Goal: Transaction & Acquisition: Purchase product/service

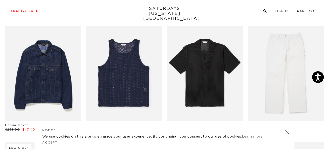
scroll to position [258, 0]
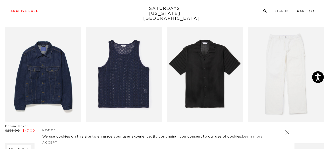
click at [304, 11] on link "Cart ( 2 )" at bounding box center [306, 11] width 18 height 3
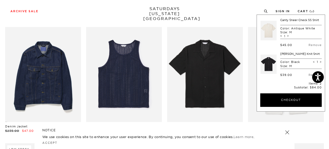
click at [224, 16] on div "Archive Sale Men's Tees Shirts Shorts Swim Knitwear Pants Sweats Women's" at bounding box center [164, 11] width 329 height 22
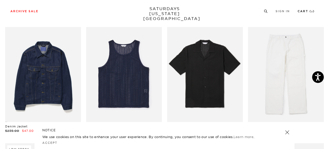
click at [309, 13] on link "Cart ( 2 )" at bounding box center [306, 11] width 17 height 3
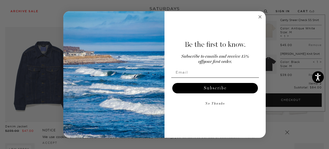
click at [258, 16] on circle "Close dialog" at bounding box center [260, 17] width 6 height 6
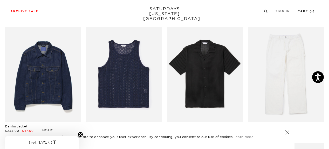
click at [303, 9] on li "Cart ( 2 )" at bounding box center [306, 11] width 17 height 5
click at [302, 10] on link "Cart ( 2 )" at bounding box center [306, 11] width 17 height 3
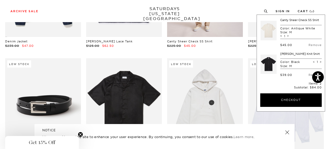
scroll to position [362, 0]
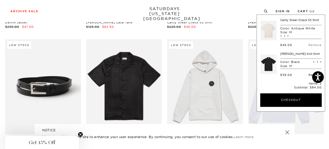
click at [308, 77] on link "Remove" at bounding box center [314, 75] width 13 height 4
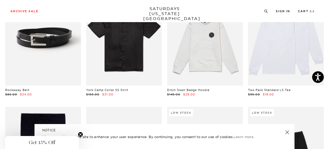
scroll to position [414, 0]
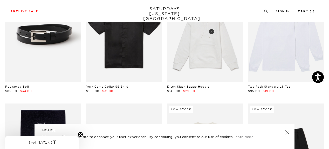
click at [290, 131] on div "NOTICE We use cookies on this site to enhance your user experience. By continui…" at bounding box center [165, 136] width 260 height 25
click at [287, 131] on link at bounding box center [287, 131] width 7 height 7
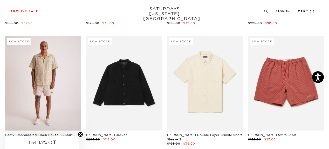
scroll to position [3385, 0]
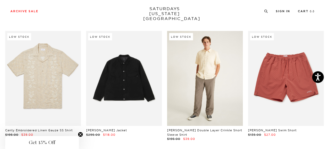
click at [222, 84] on link at bounding box center [205, 78] width 76 height 95
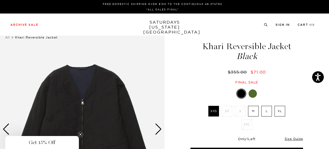
click at [161, 130] on div "Next slide" at bounding box center [158, 128] width 7 height 11
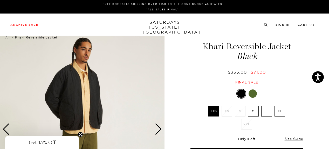
click at [161, 130] on div "Next slide" at bounding box center [158, 128] width 7 height 11
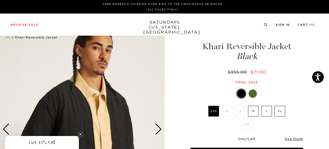
click at [161, 130] on div "Next slide" at bounding box center [158, 128] width 7 height 11
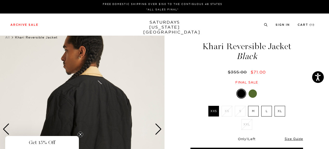
click at [161, 130] on div "Next slide" at bounding box center [158, 128] width 7 height 11
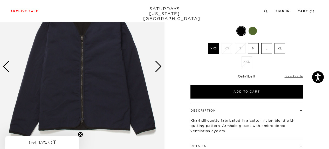
scroll to position [52, 0]
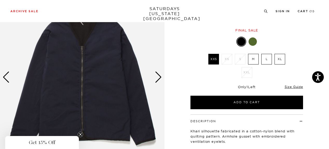
click at [253, 44] on div at bounding box center [253, 41] width 8 height 8
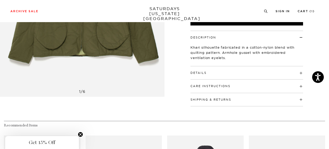
scroll to position [182, 0]
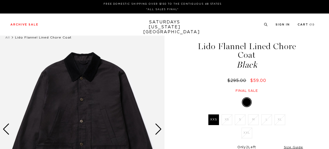
click at [162, 129] on img at bounding box center [82, 129] width 164 height 206
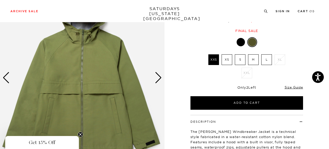
scroll to position [26, 0]
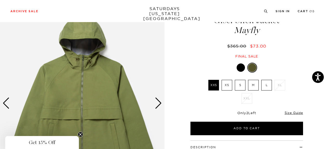
click at [157, 103] on div "Next slide" at bounding box center [158, 102] width 7 height 11
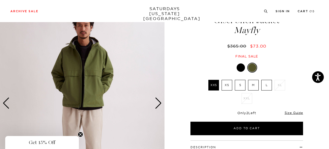
click at [157, 103] on div "Next slide" at bounding box center [158, 102] width 7 height 11
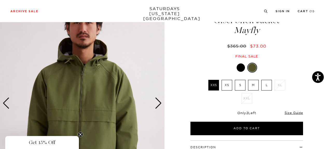
click at [157, 103] on div "Next slide" at bounding box center [158, 102] width 7 height 11
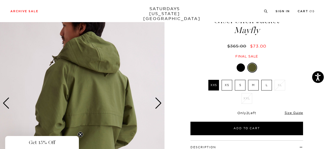
click at [156, 104] on div "Next slide" at bounding box center [158, 102] width 7 height 11
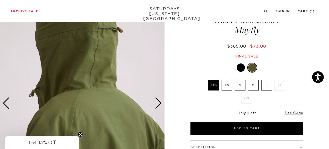
click at [156, 104] on div "Next slide" at bounding box center [158, 102] width 7 height 11
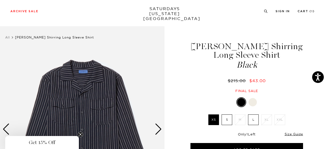
scroll to position [26, 0]
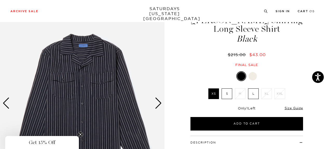
click at [252, 77] on div at bounding box center [253, 76] width 8 height 8
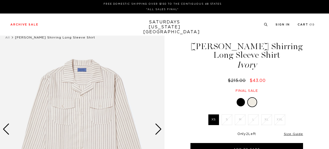
click at [241, 100] on div at bounding box center [241, 102] width 8 height 8
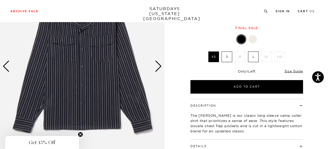
scroll to position [52, 0]
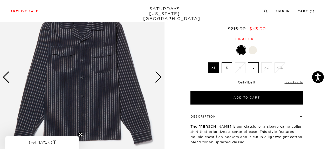
click at [158, 75] on div "Next slide" at bounding box center [158, 76] width 7 height 11
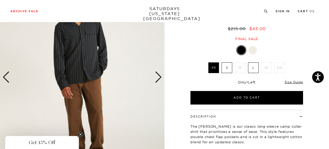
click at [158, 75] on div "Next slide" at bounding box center [158, 76] width 7 height 11
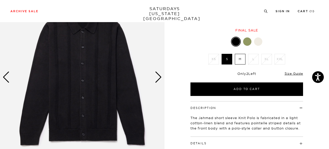
scroll to position [26, 0]
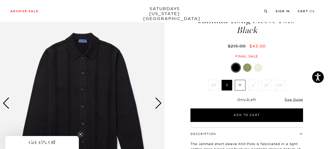
click at [159, 102] on div "Next slide" at bounding box center [158, 102] width 7 height 11
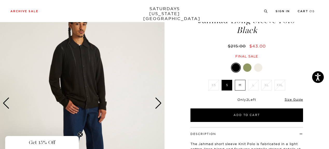
click at [159, 102] on div "Next slide" at bounding box center [158, 102] width 7 height 11
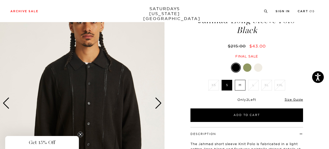
click at [159, 102] on div "Next slide" at bounding box center [158, 102] width 7 height 11
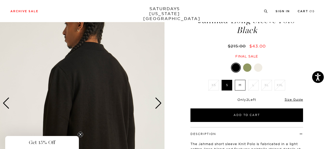
click at [159, 102] on div "Next slide" at bounding box center [158, 102] width 7 height 11
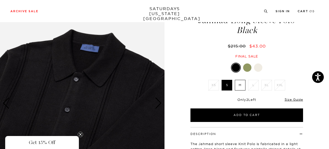
click at [251, 68] on div at bounding box center [247, 67] width 8 height 8
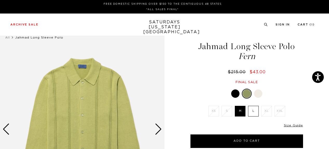
click at [160, 129] on div "Next slide" at bounding box center [158, 128] width 7 height 11
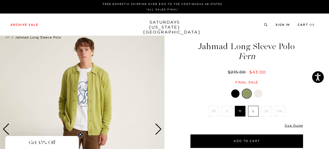
click at [160, 129] on div "Next slide" at bounding box center [158, 128] width 7 height 11
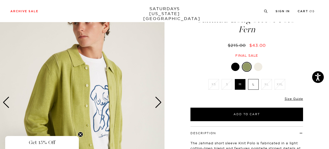
scroll to position [26, 0]
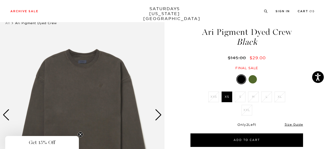
scroll to position [26, 0]
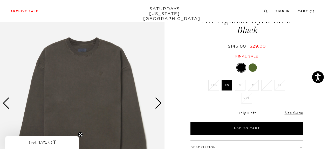
click at [253, 65] on div at bounding box center [253, 67] width 8 height 8
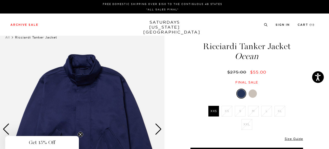
click at [252, 91] on div at bounding box center [253, 93] width 8 height 8
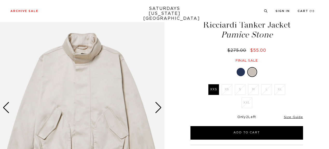
scroll to position [26, 0]
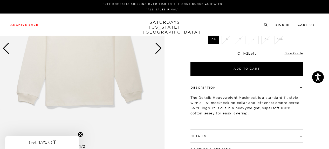
scroll to position [104, 0]
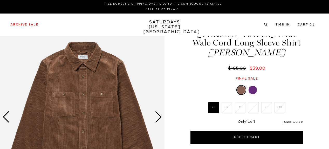
scroll to position [78, 0]
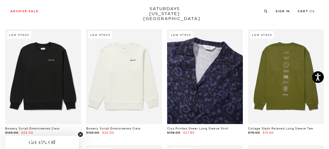
scroll to position [3593, 0]
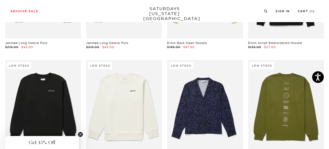
drag, startPoint x: 193, startPoint y: 52, endPoint x: 185, endPoint y: 5, distance: 47.3
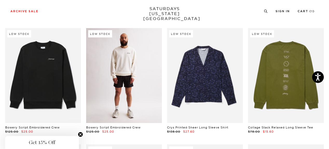
scroll to position [3645, 0]
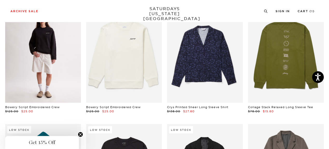
click at [40, 63] on link at bounding box center [43, 55] width 76 height 95
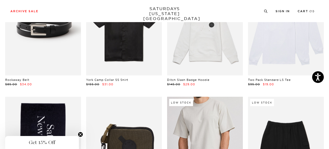
scroll to position [405, 0]
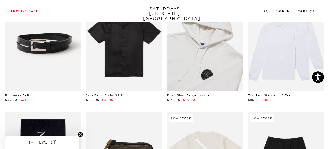
click at [203, 74] on link at bounding box center [205, 43] width 76 height 95
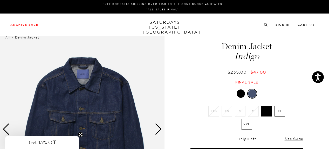
click at [233, 92] on div at bounding box center [246, 93] width 113 height 10
click at [239, 93] on div at bounding box center [241, 93] width 8 height 8
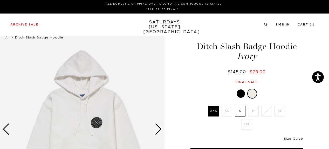
click at [240, 94] on div at bounding box center [241, 93] width 8 height 8
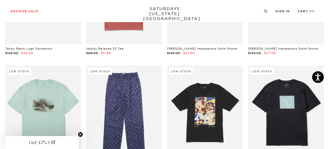
scroll to position [2011, 0]
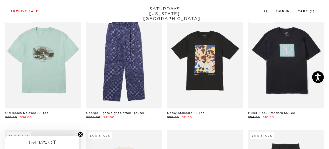
click at [267, 84] on link at bounding box center [286, 60] width 76 height 95
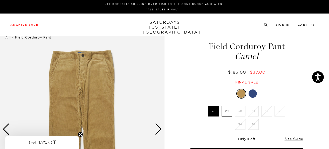
click at [253, 112] on li "31" at bounding box center [253, 111] width 13 height 11
click at [253, 95] on div at bounding box center [253, 93] width 8 height 8
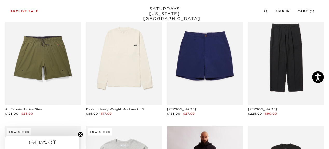
scroll to position [2115, 0]
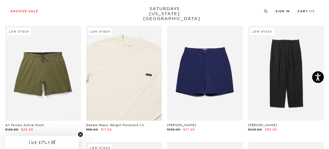
click at [119, 93] on link at bounding box center [124, 73] width 76 height 95
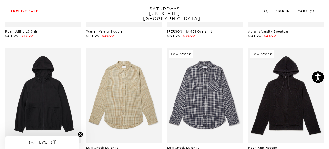
scroll to position [5254, 0]
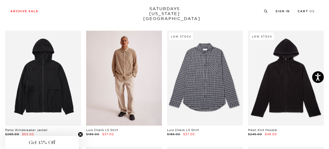
click at [116, 96] on link at bounding box center [124, 78] width 76 height 95
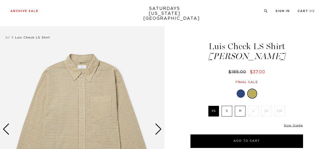
scroll to position [26, 0]
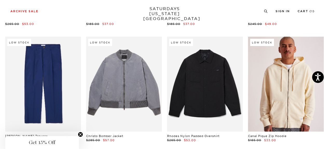
scroll to position [5384, 0]
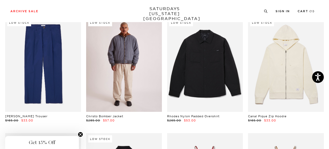
click at [113, 90] on link at bounding box center [124, 64] width 76 height 95
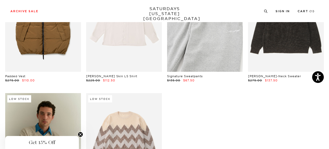
scroll to position [7718, 0]
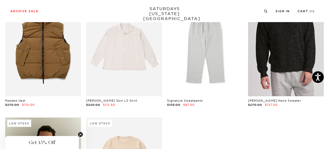
click at [275, 49] on link at bounding box center [286, 48] width 76 height 95
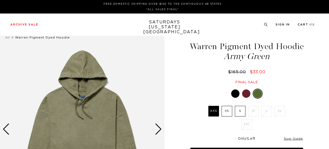
click at [244, 98] on div at bounding box center [246, 93] width 8 height 8
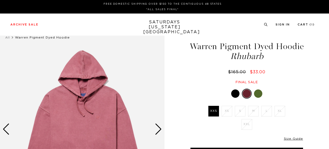
click at [238, 98] on div at bounding box center [235, 93] width 8 height 8
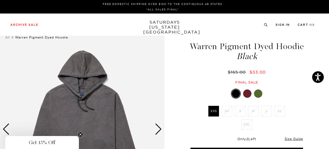
click at [258, 98] on div at bounding box center [258, 93] width 8 height 8
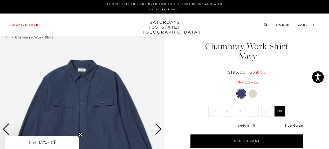
drag, startPoint x: 253, startPoint y: 95, endPoint x: 248, endPoint y: 94, distance: 5.5
click at [253, 95] on div at bounding box center [253, 93] width 8 height 8
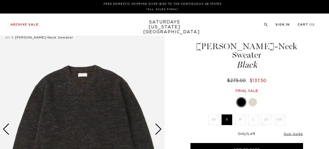
click at [257, 114] on li "L" at bounding box center [253, 119] width 13 height 11
click at [250, 98] on div at bounding box center [253, 102] width 8 height 8
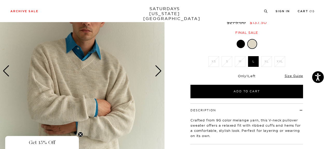
scroll to position [78, 0]
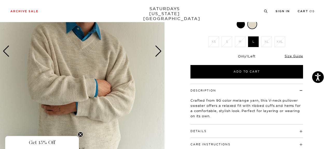
click at [158, 52] on div "Next slide" at bounding box center [158, 50] width 7 height 11
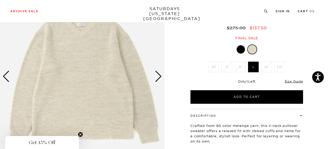
scroll to position [52, 0]
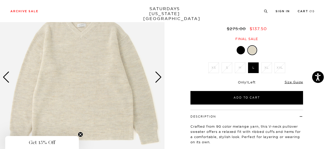
click at [7, 79] on div "Previous slide" at bounding box center [6, 76] width 7 height 11
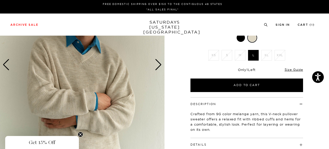
scroll to position [0, 0]
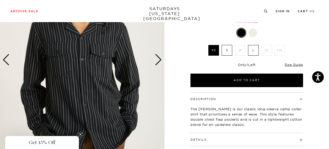
scroll to position [52, 0]
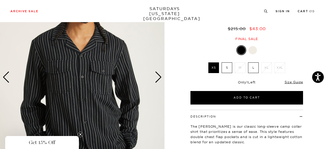
click at [160, 79] on div "Next slide" at bounding box center [158, 76] width 7 height 11
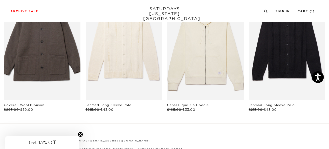
scroll to position [253, 0]
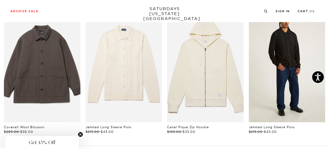
click at [286, 103] on link "files/MF2420PL02-BLACK_03.jpg" at bounding box center [287, 64] width 77 height 115
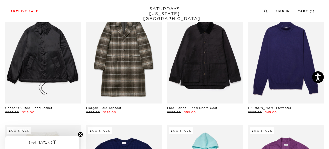
scroll to position [4214, 0]
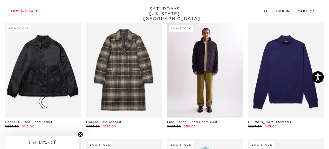
click at [174, 73] on link at bounding box center [205, 70] width 76 height 95
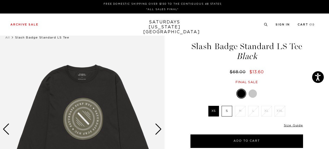
click at [252, 95] on div at bounding box center [253, 93] width 8 height 8
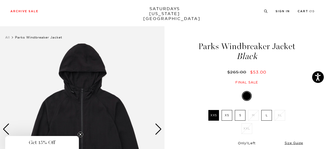
scroll to position [78, 0]
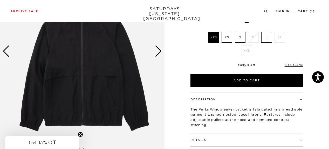
click at [159, 52] on div "Next slide" at bounding box center [158, 50] width 7 height 11
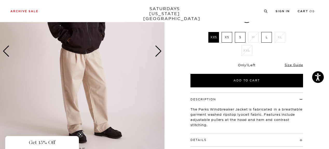
click at [159, 54] on div "Next slide" at bounding box center [158, 50] width 7 height 11
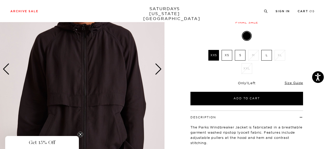
scroll to position [52, 0]
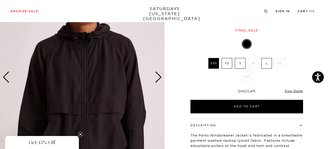
click at [161, 78] on div "Next slide" at bounding box center [158, 76] width 7 height 11
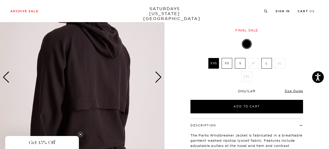
click at [161, 78] on div "Next slide" at bounding box center [158, 76] width 7 height 11
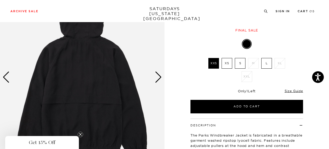
click at [161, 78] on div "Next slide" at bounding box center [158, 76] width 7 height 11
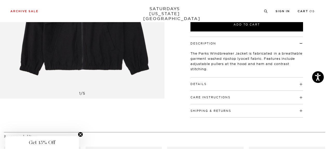
scroll to position [156, 0]
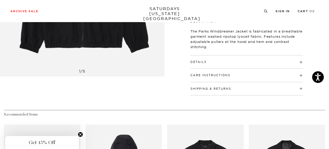
click at [215, 64] on h4 "Details" at bounding box center [246, 59] width 113 height 9
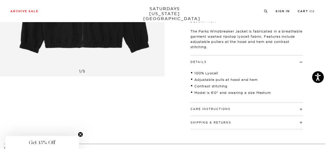
click at [224, 118] on h4 "Shipping & Returns" at bounding box center [246, 120] width 113 height 9
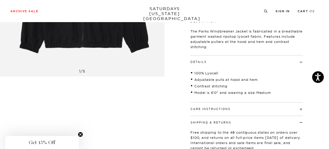
click at [224, 105] on h4 "Care Instructions" at bounding box center [246, 106] width 113 height 9
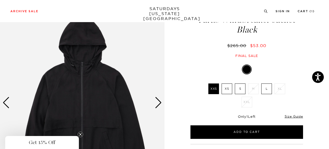
scroll to position [26, 0]
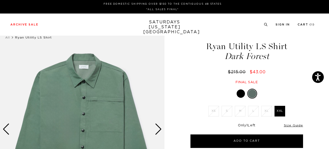
click at [241, 93] on div at bounding box center [241, 93] width 8 height 8
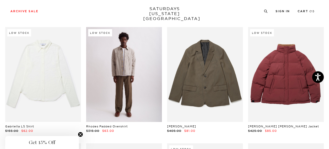
scroll to position [4110, 0]
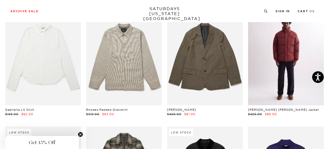
click at [294, 65] on link at bounding box center [286, 57] width 76 height 95
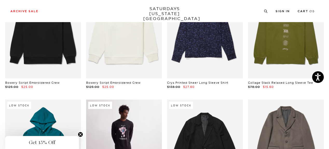
scroll to position [3643, 0]
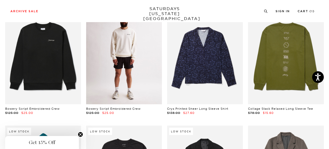
click at [134, 63] on link at bounding box center [124, 56] width 76 height 95
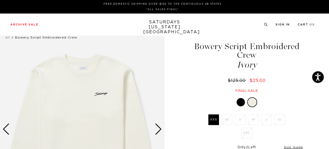
click at [241, 101] on div at bounding box center [241, 102] width 8 height 8
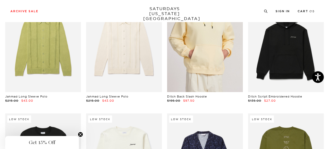
scroll to position [3513, 0]
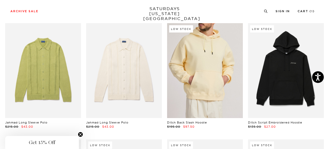
click at [227, 86] on link at bounding box center [205, 70] width 76 height 95
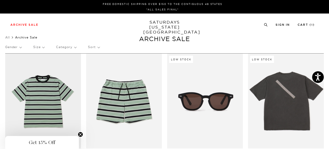
click at [69, 49] on p "Category" at bounding box center [66, 47] width 20 height 12
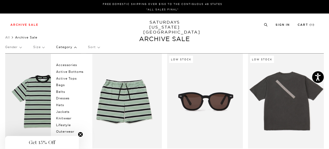
click at [37, 47] on p "Size" at bounding box center [38, 47] width 11 height 12
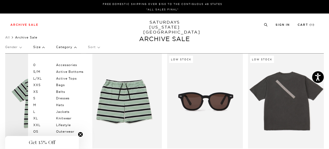
click at [33, 105] on div "0 S/M L/XL XXS XS S M L XL XXL OS 2 4 6 8 10 12 28 29 30 31 32 33 34 36" at bounding box center [49, 145] width 42 height 182
click at [33, 103] on p "M" at bounding box center [48, 104] width 31 height 7
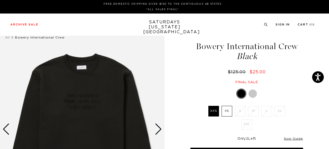
click at [254, 95] on div at bounding box center [253, 93] width 8 height 8
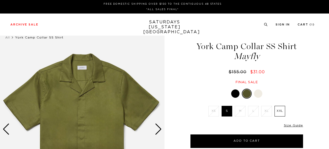
click at [235, 94] on div at bounding box center [235, 93] width 8 height 8
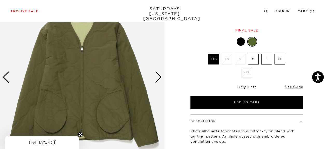
scroll to position [130, 0]
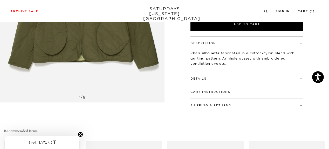
click at [218, 84] on div "Details Shell: 70% Cotton / 27% Nylon / 3% PU Filling: 100% Cotton Lining: 70% …" at bounding box center [246, 78] width 113 height 13
click at [218, 82] on div "Details Shell: 70% Cotton / 27% Nylon / 3% PU Filling: 100% Cotton Lining: 70% …" at bounding box center [246, 78] width 113 height 13
click at [200, 83] on div "Details Shell: 70% Cotton / 27% Nylon / 3% PU Filling: 100% Cotton Lining: 70% …" at bounding box center [246, 78] width 113 height 13
click at [200, 79] on button "Details" at bounding box center [198, 78] width 16 height 3
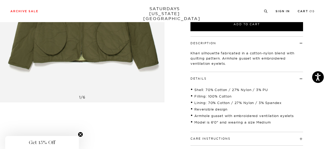
scroll to position [0, 0]
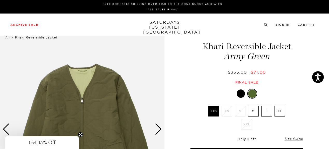
click at [159, 133] on div "Next slide" at bounding box center [158, 128] width 7 height 11
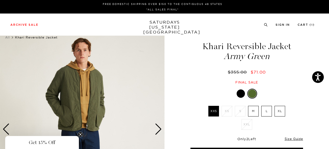
click at [242, 92] on div at bounding box center [241, 93] width 8 height 8
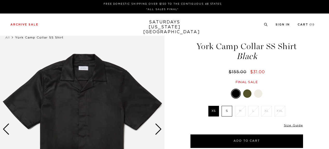
click at [256, 95] on div at bounding box center [258, 93] width 8 height 8
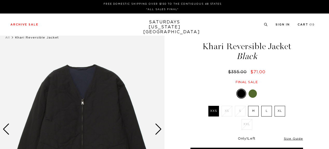
click at [160, 132] on div "Next slide" at bounding box center [158, 128] width 7 height 11
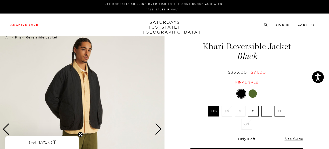
click at [160, 132] on div "Next slide" at bounding box center [158, 128] width 7 height 11
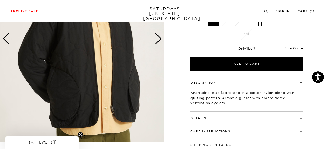
scroll to position [78, 0]
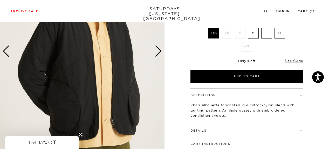
click at [160, 55] on div "Next slide" at bounding box center [158, 50] width 7 height 11
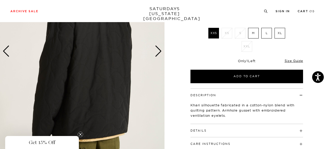
click at [155, 52] on div "Next slide" at bounding box center [158, 50] width 7 height 11
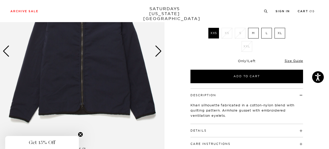
click at [155, 52] on div "Next slide" at bounding box center [158, 50] width 7 height 11
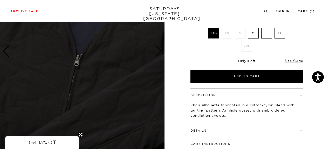
click at [155, 52] on div "Next slide" at bounding box center [158, 50] width 7 height 11
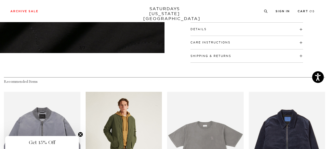
scroll to position [107, 0]
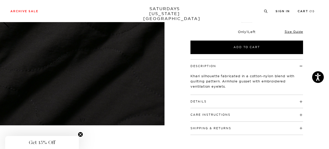
click at [214, 101] on h4 "Details" at bounding box center [246, 99] width 113 height 9
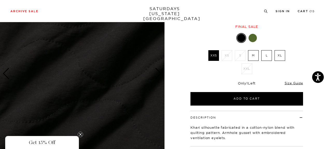
scroll to position [0, 0]
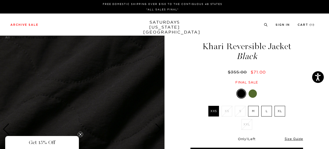
click at [250, 111] on label "M" at bounding box center [253, 111] width 11 height 11
click at [0, 0] on input "M" at bounding box center [0, 0] width 0 height 0
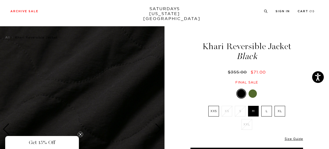
scroll to position [26, 0]
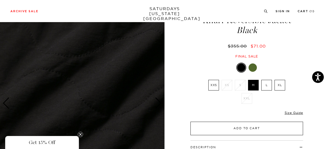
click at [232, 128] on button "Add to Cart" at bounding box center [246, 127] width 113 height 13
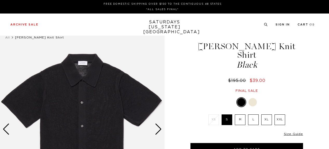
click at [255, 98] on div at bounding box center [253, 102] width 8 height 8
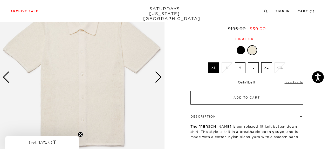
scroll to position [26, 0]
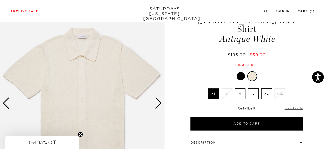
click at [241, 72] on div at bounding box center [241, 76] width 8 height 8
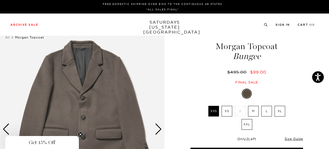
click at [252, 111] on label "M" at bounding box center [253, 111] width 11 height 11
click at [0, 0] on input "M" at bounding box center [0, 0] width 0 height 0
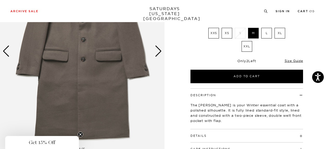
scroll to position [52, 0]
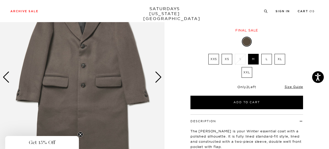
click at [155, 81] on div "Next slide" at bounding box center [158, 76] width 7 height 11
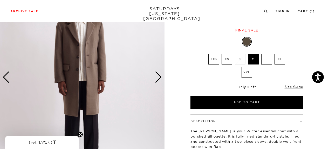
click at [155, 81] on div "Next slide" at bounding box center [158, 76] width 7 height 11
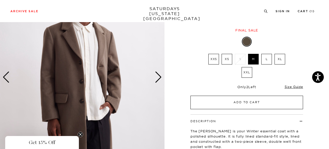
click at [245, 102] on button "Add to Cart" at bounding box center [246, 101] width 113 height 13
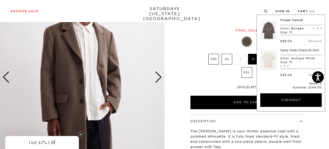
click at [155, 79] on div "Next slide" at bounding box center [158, 76] width 7 height 11
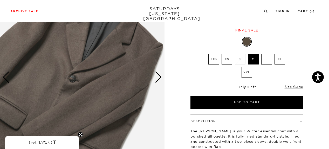
click at [155, 79] on div "Next slide" at bounding box center [158, 76] width 7 height 11
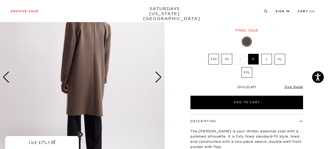
click at [155, 79] on div "Next slide" at bounding box center [158, 76] width 7 height 11
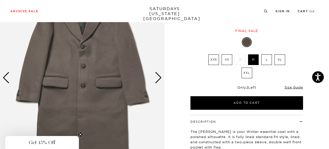
scroll to position [26, 0]
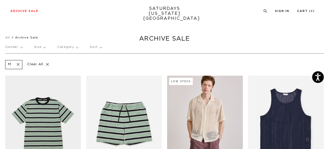
scroll to position [70, 0]
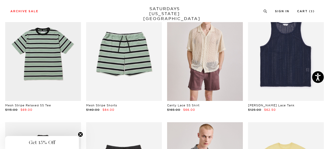
drag, startPoint x: 330, startPoint y: 9, endPoint x: 331, endPoint y: 23, distance: 13.8
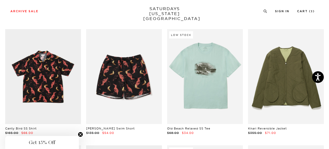
scroll to position [548, 0]
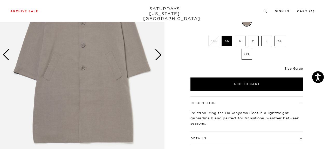
scroll to position [78, 0]
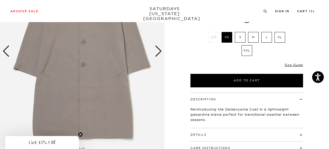
click at [158, 53] on div "Next slide" at bounding box center [158, 50] width 7 height 11
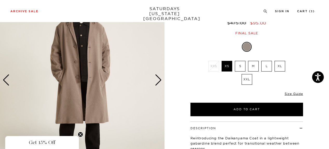
scroll to position [26, 0]
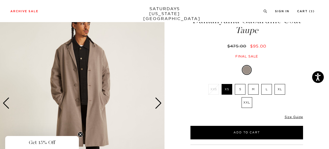
click at [158, 105] on div "Next slide" at bounding box center [158, 102] width 7 height 11
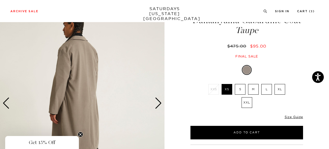
click at [158, 105] on div "Next slide" at bounding box center [158, 102] width 7 height 11
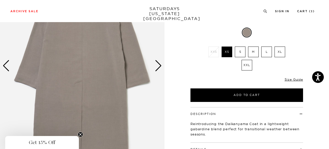
scroll to position [104, 0]
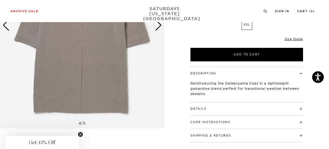
click at [201, 108] on button "Details" at bounding box center [198, 108] width 16 height 3
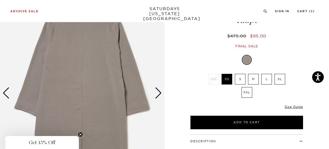
scroll to position [0, 0]
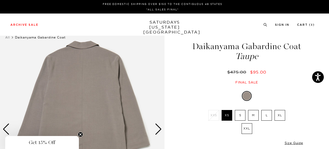
click at [158, 132] on div "Next slide" at bounding box center [158, 128] width 7 height 11
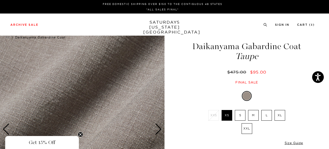
click at [158, 132] on div "Next slide" at bounding box center [158, 128] width 7 height 11
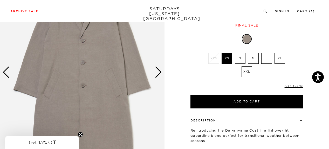
scroll to position [52, 0]
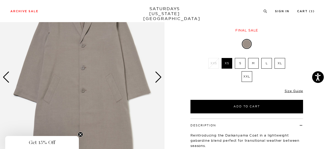
click at [254, 61] on label "M" at bounding box center [253, 63] width 11 height 11
click at [0, 0] on input "M" at bounding box center [0, 0] width 0 height 0
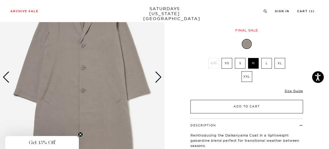
click at [254, 106] on button "Add to Cart" at bounding box center [246, 106] width 113 height 13
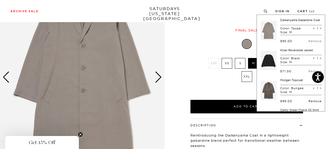
click at [313, 103] on link "Remove" at bounding box center [314, 101] width 13 height 4
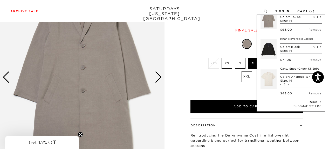
scroll to position [0, 0]
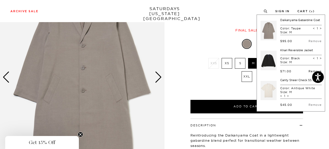
click at [309, 73] on link "Remove" at bounding box center [314, 71] width 13 height 4
